Goal: Register for event/course

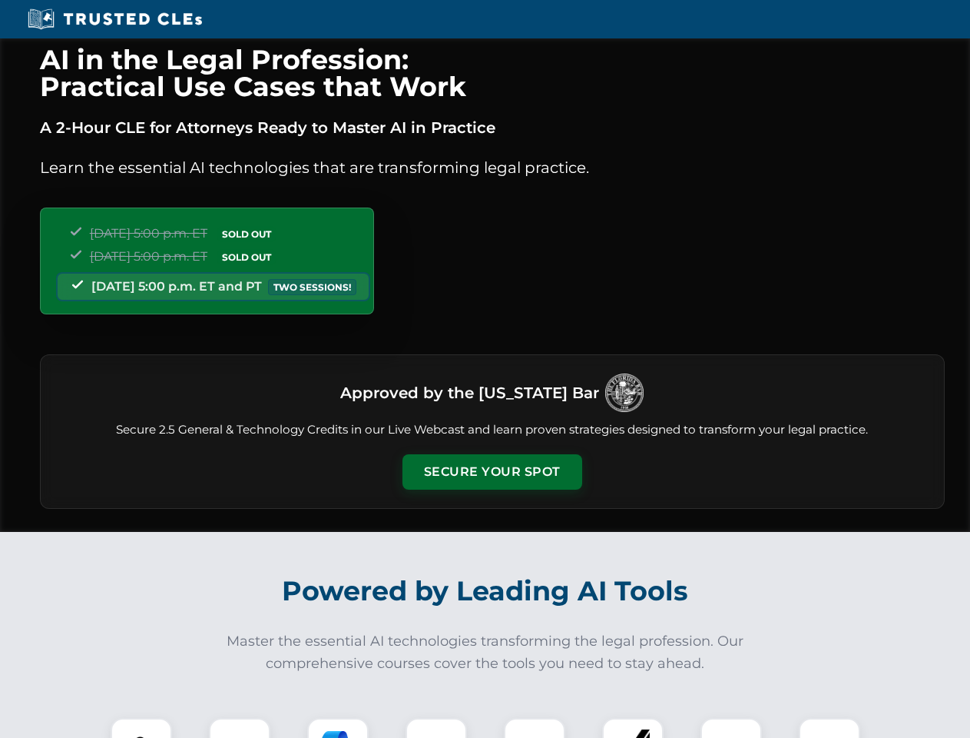
click at [492, 472] on button "Secure Your Spot" at bounding box center [493, 471] width 180 height 35
click at [141, 728] on img at bounding box center [141, 748] width 45 height 45
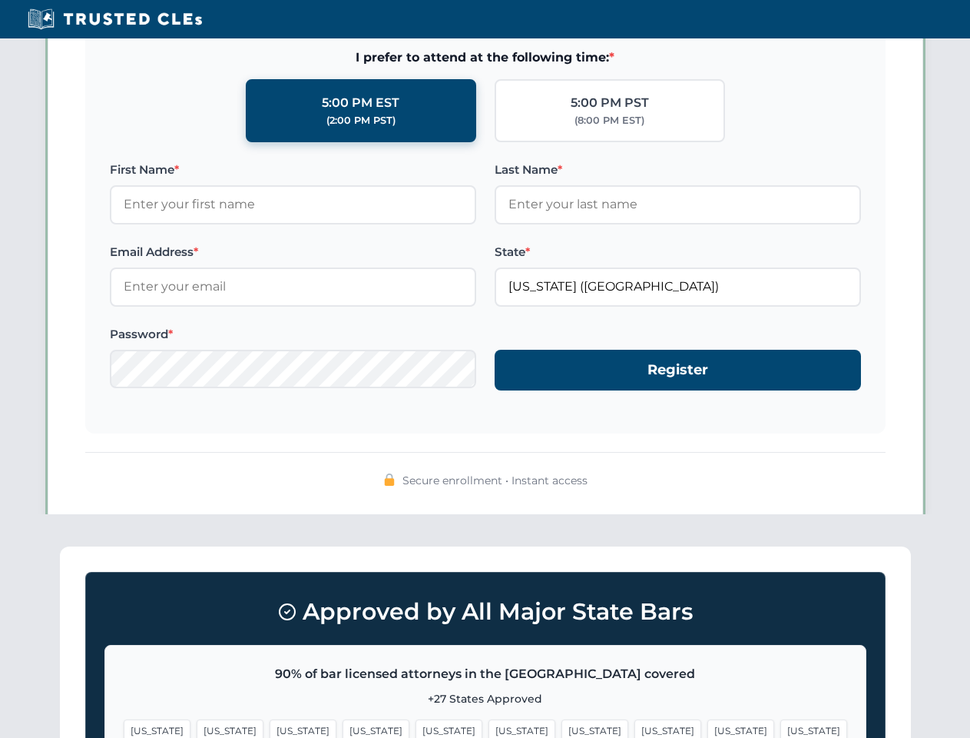
click at [562, 728] on span "[US_STATE]" at bounding box center [595, 730] width 67 height 22
click at [708, 728] on span "[US_STATE]" at bounding box center [741, 730] width 67 height 22
